Goal: Ask a question

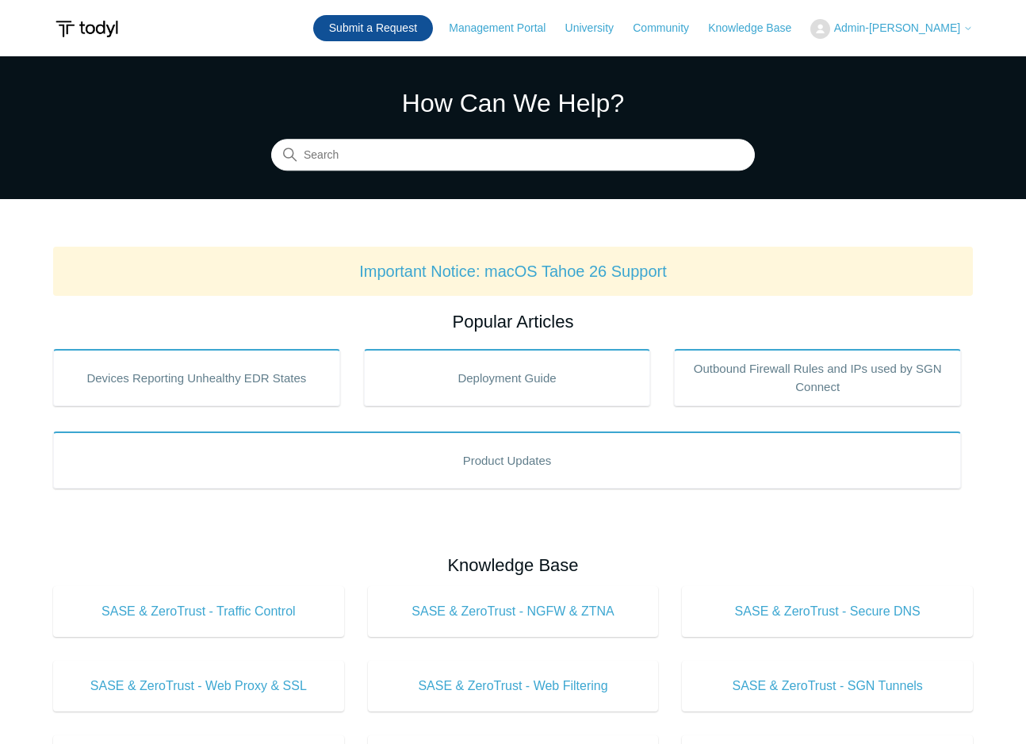
click at [392, 24] on link "Submit a Request" at bounding box center [373, 28] width 120 height 26
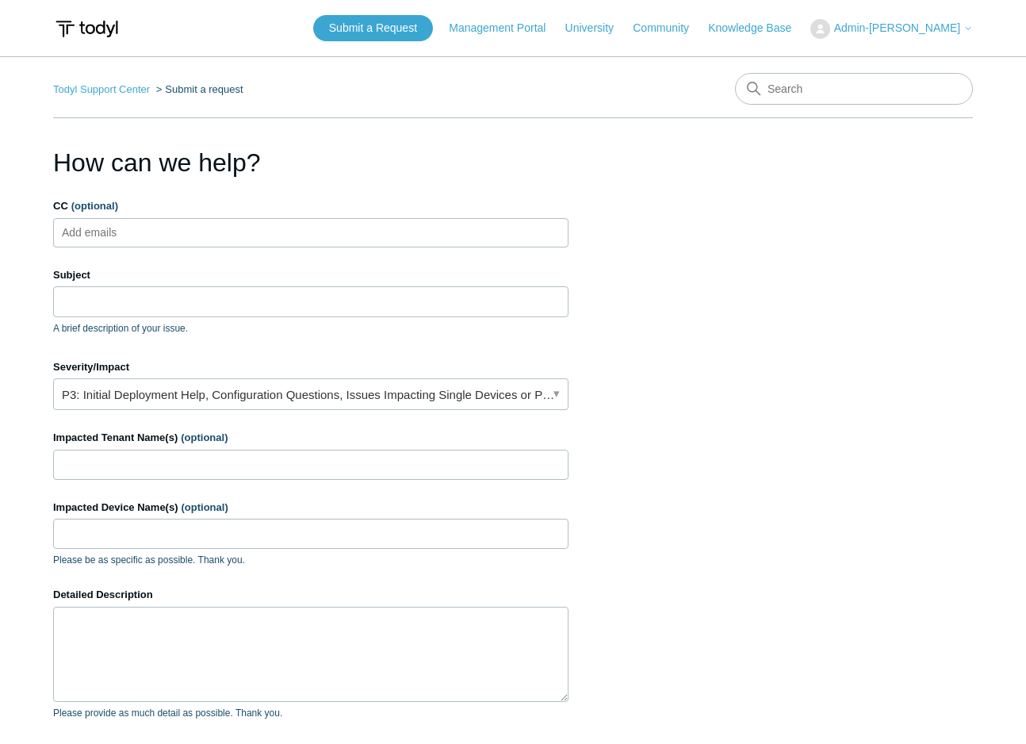
click at [117, 231] on input "CC (optional)" at bounding box center [103, 232] width 94 height 24
click at [117, 305] on input "Subject" at bounding box center [310, 301] width 515 height 30
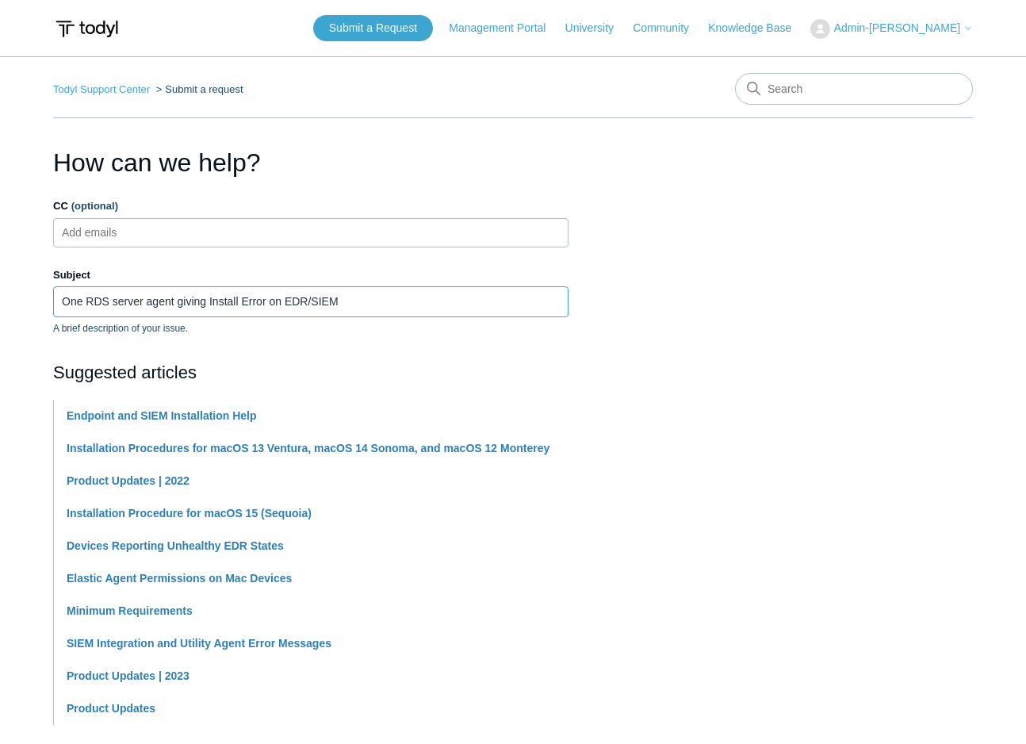
type input "One RDS server agent giving Install Error on EDR/SIEM"
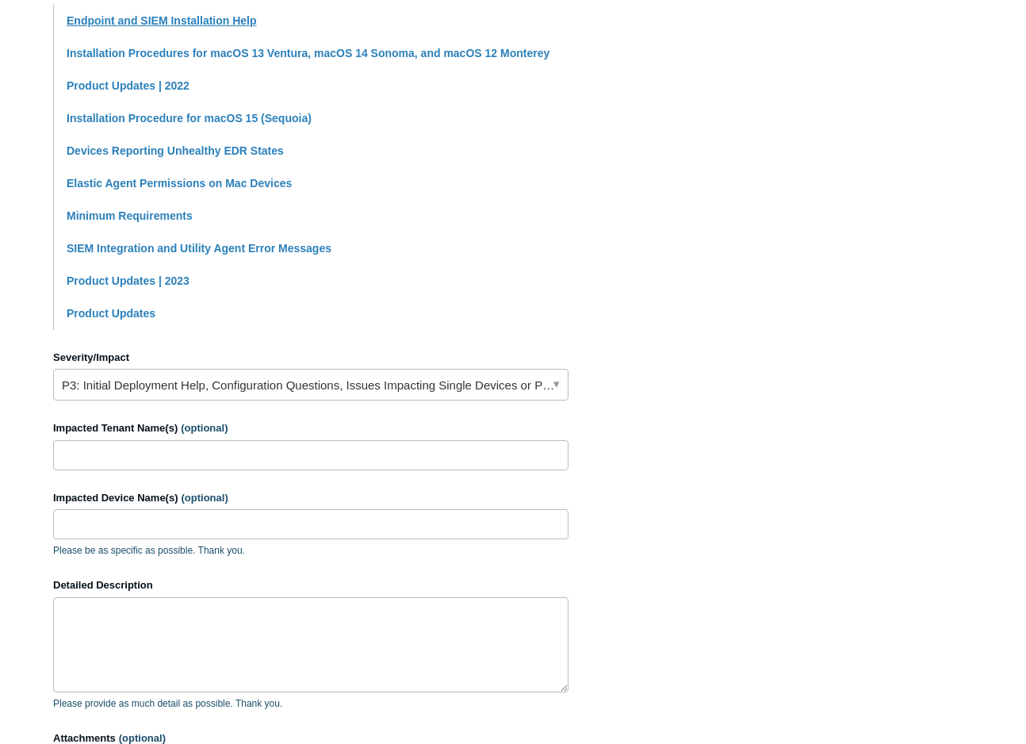
scroll to position [396, 0]
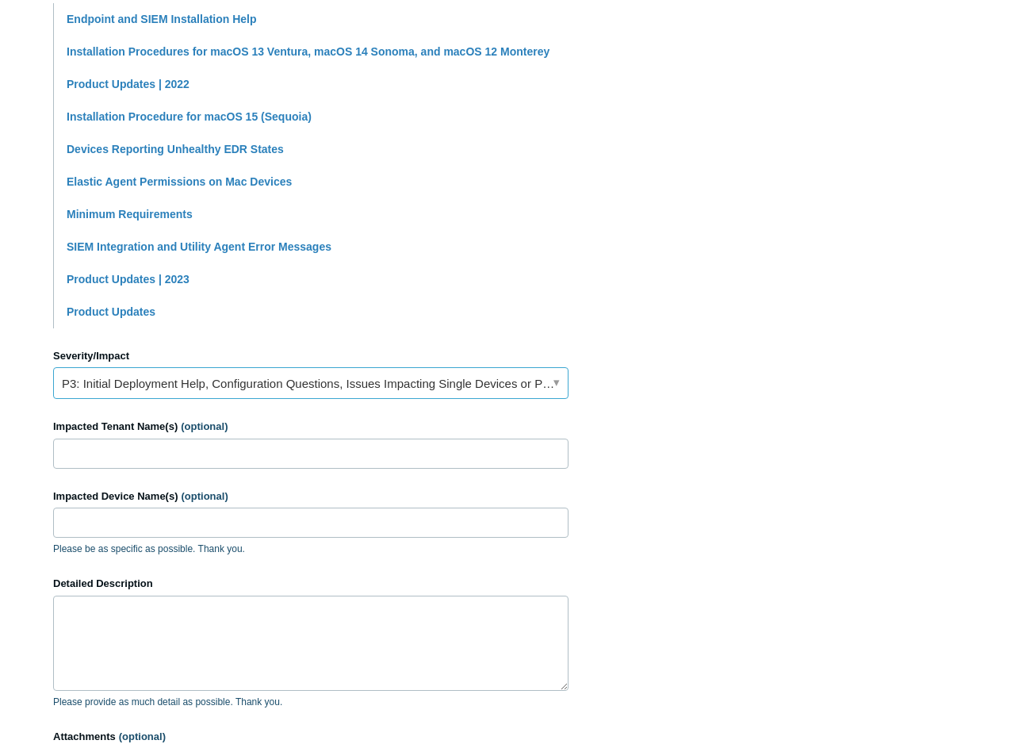
click at [356, 387] on link "P3: Initial Deployment Help, Configuration Questions, Issues Impacting Single D…" at bounding box center [310, 383] width 515 height 32
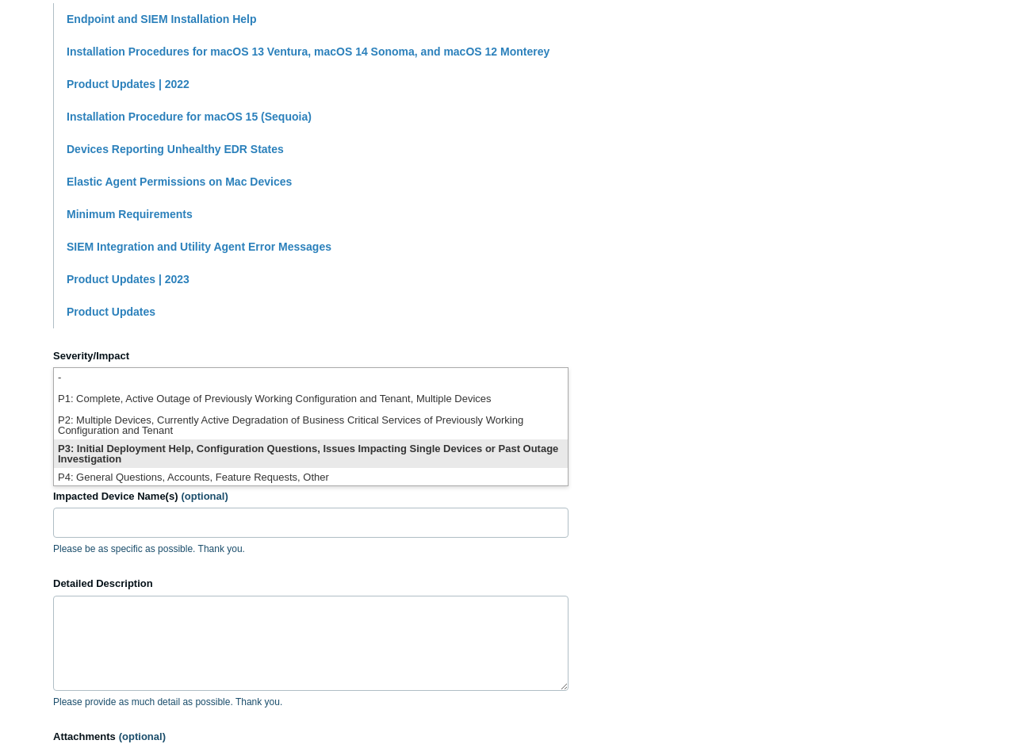
click at [350, 445] on li "P3: Initial Deployment Help, Configuration Questions, Issues Impacting Single D…" at bounding box center [311, 453] width 514 height 29
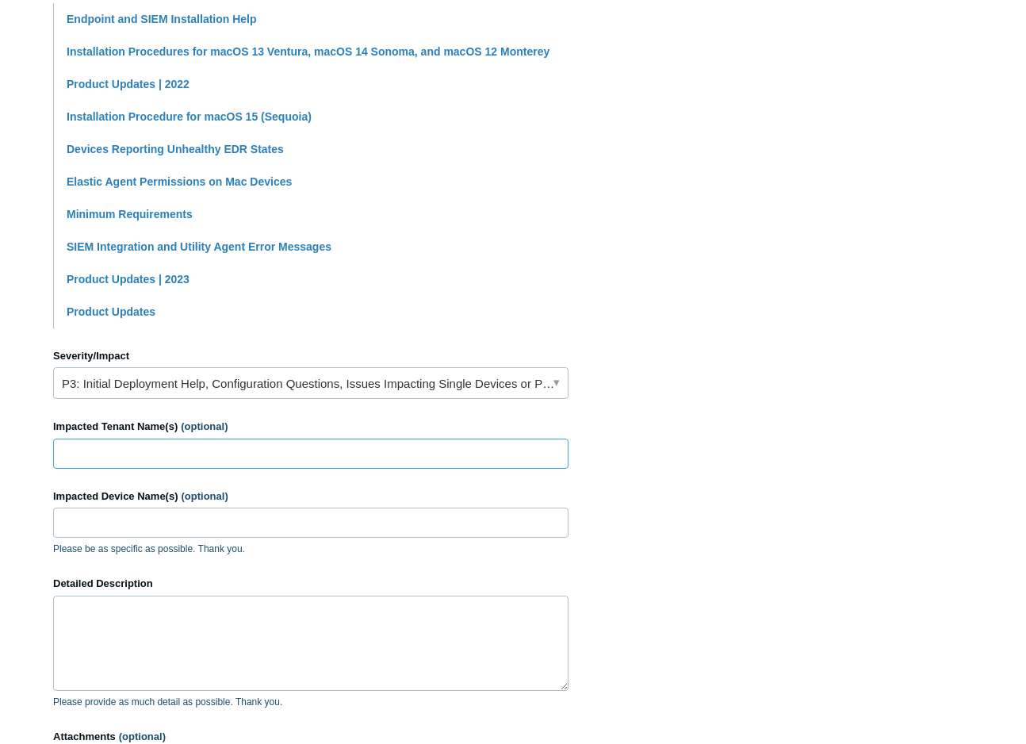
click at [318, 443] on input "Impacted Tenant Name(s) (optional)" at bounding box center [310, 453] width 515 height 30
type input "Albyn Housing Society"
type input "AHV-RDS-06"
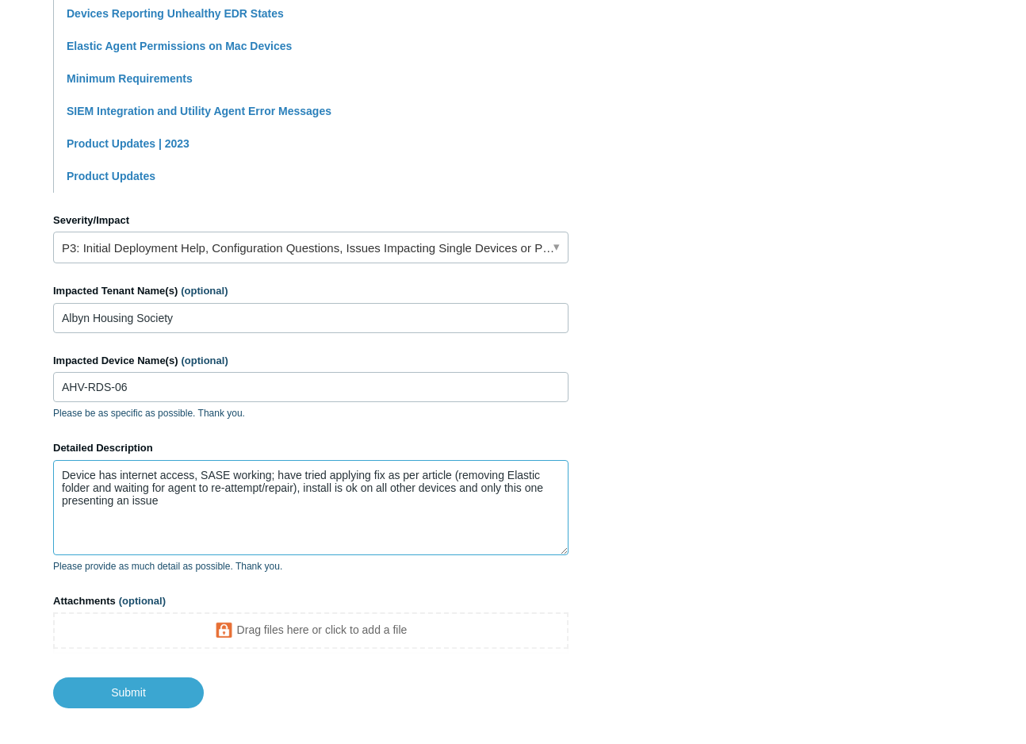
scroll to position [606, 0]
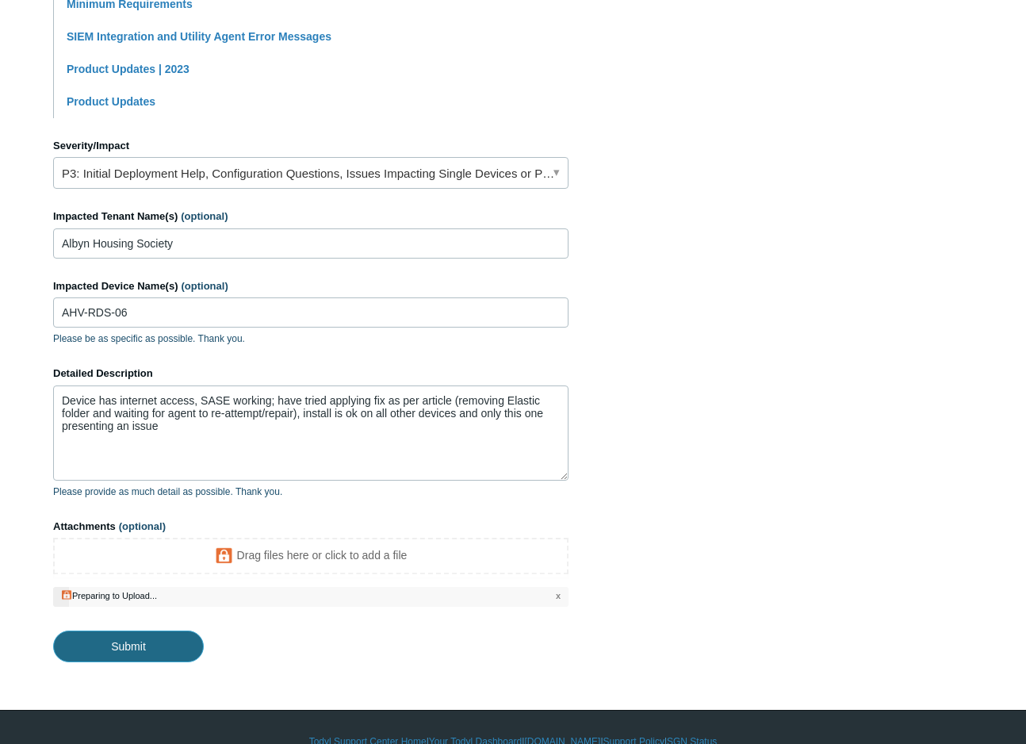
click at [155, 637] on input "Submit" at bounding box center [128, 646] width 151 height 32
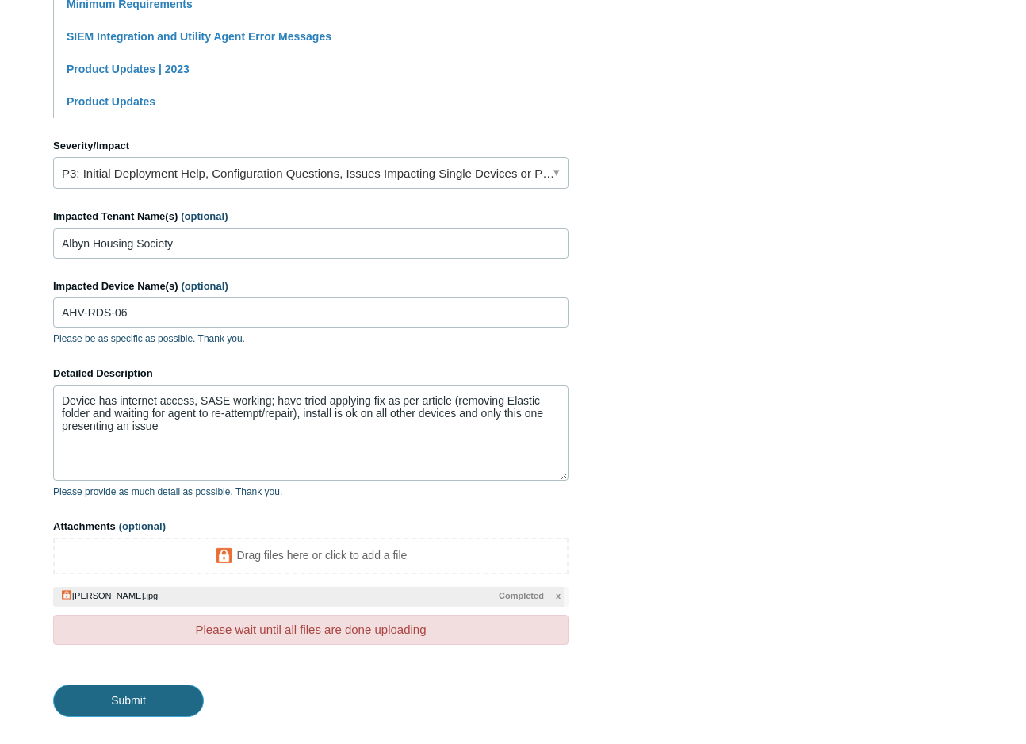
click at [121, 703] on input "Submit" at bounding box center [128, 700] width 151 height 32
type textarea "Device has internet access, SASE working; have tried applying fix as per articl…"
